Goal: Navigation & Orientation: Understand site structure

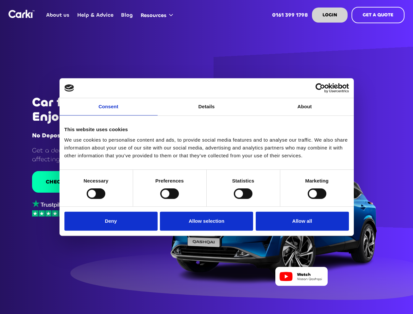
click at [109, 111] on link "Consent" at bounding box center [109, 106] width 98 height 17
click at [207, 111] on link "Details" at bounding box center [207, 106] width 98 height 17
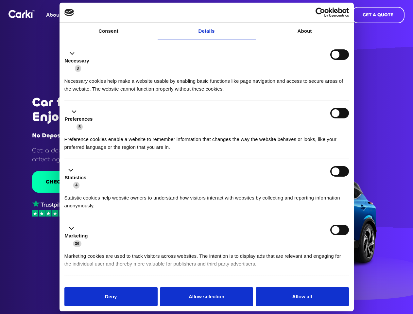
click at [305, 93] on div "Necessary cookies help make a website usable by enabling basic functions like p…" at bounding box center [206, 82] width 284 height 21
click at [96, 193] on li "Statistics 4 Statistic cookies help website owners to understand how visitors i…" at bounding box center [206, 188] width 284 height 59
click at [169, 193] on li "Statistics 4 Statistic cookies help website owners to understand how visitors i…" at bounding box center [206, 188] width 284 height 59
click at [243, 193] on li "Statistics 4 Statistic cookies help website owners to understand how visitors i…" at bounding box center [206, 188] width 284 height 59
click at [317, 193] on li "Statistics 4 Statistic cookies help website owners to understand how visitors i…" at bounding box center [206, 188] width 284 height 59
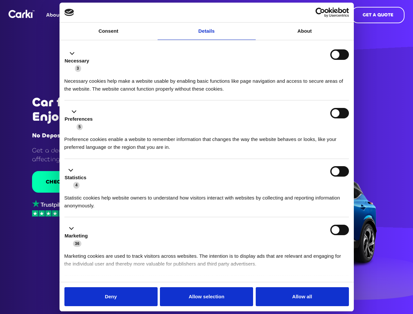
click at [112, 189] on div "Statistics 4" at bounding box center [206, 177] width 284 height 23
click at [207, 189] on div "Statistics 4" at bounding box center [206, 177] width 284 height 23
click at [300, 189] on div "Statistics 4" at bounding box center [206, 177] width 284 height 23
